Goal: Check status: Check status

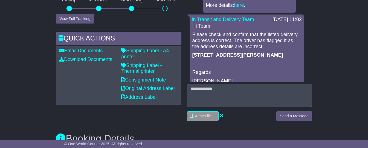
scroll to position [172, 0]
